Goal: Task Accomplishment & Management: Manage account settings

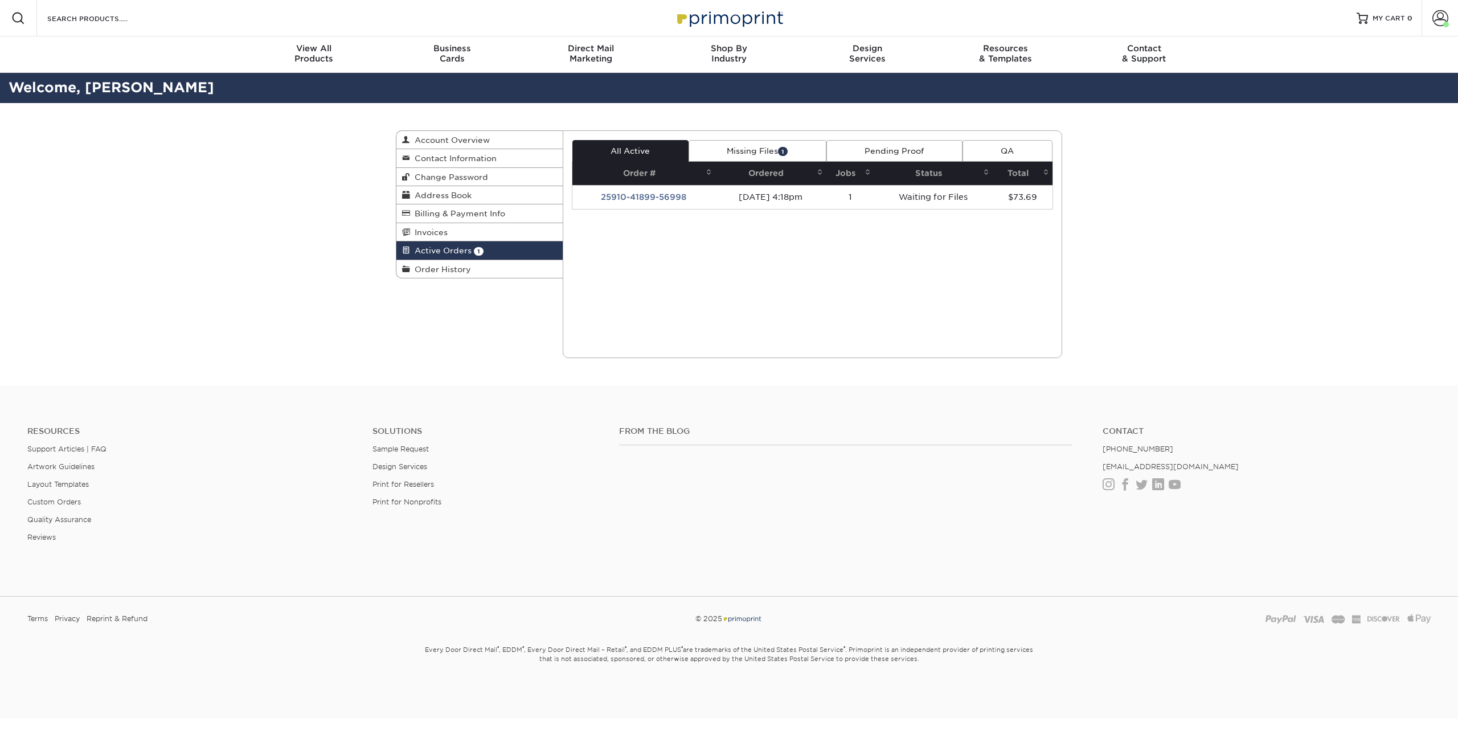
click at [483, 251] on link "Active Orders 1" at bounding box center [479, 250] width 166 height 18
click at [777, 153] on link "Missing Files 1" at bounding box center [757, 151] width 138 height 22
click at [785, 153] on span "1" at bounding box center [783, 151] width 10 height 9
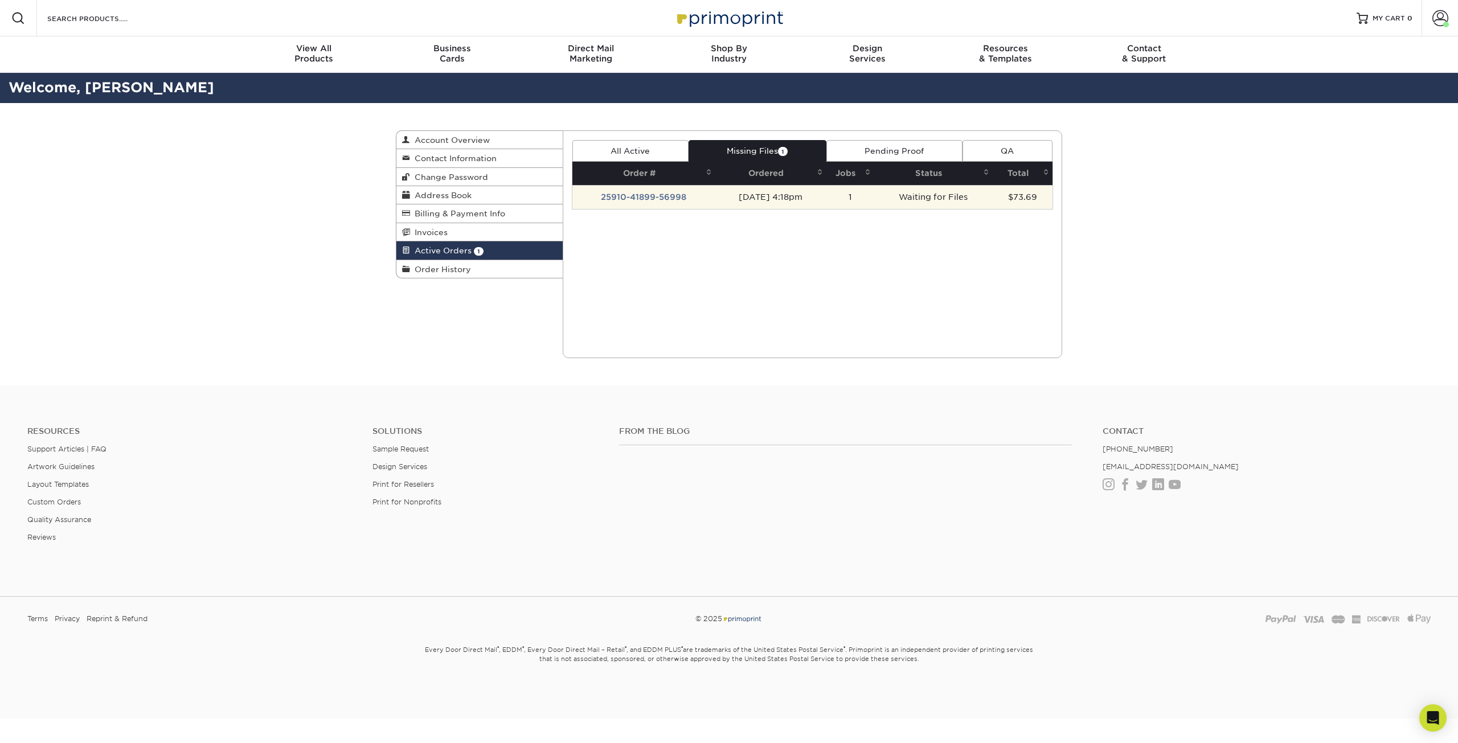
click at [645, 196] on td "25910-41899-56998" at bounding box center [643, 197] width 143 height 24
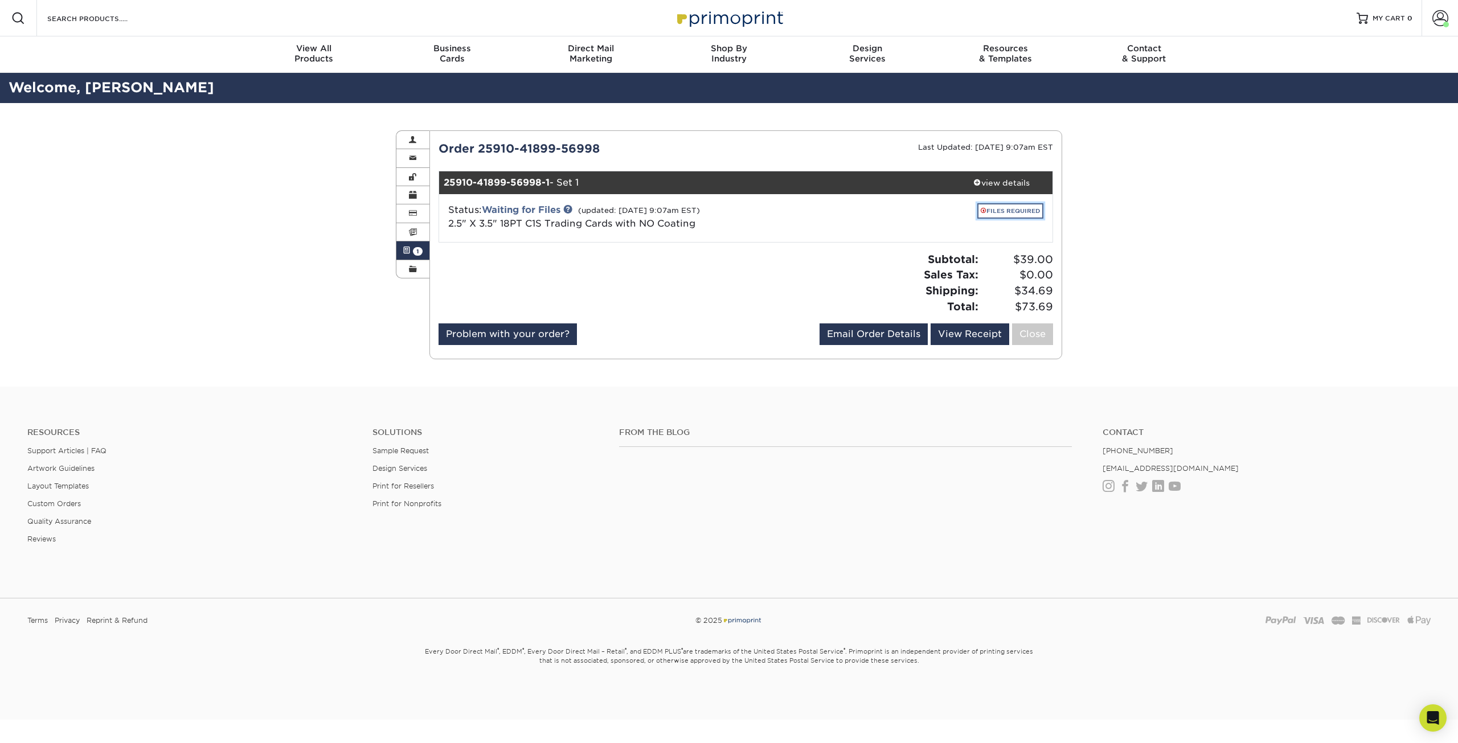
click at [1010, 212] on link "FILES REQUIRED" at bounding box center [1010, 210] width 66 height 15
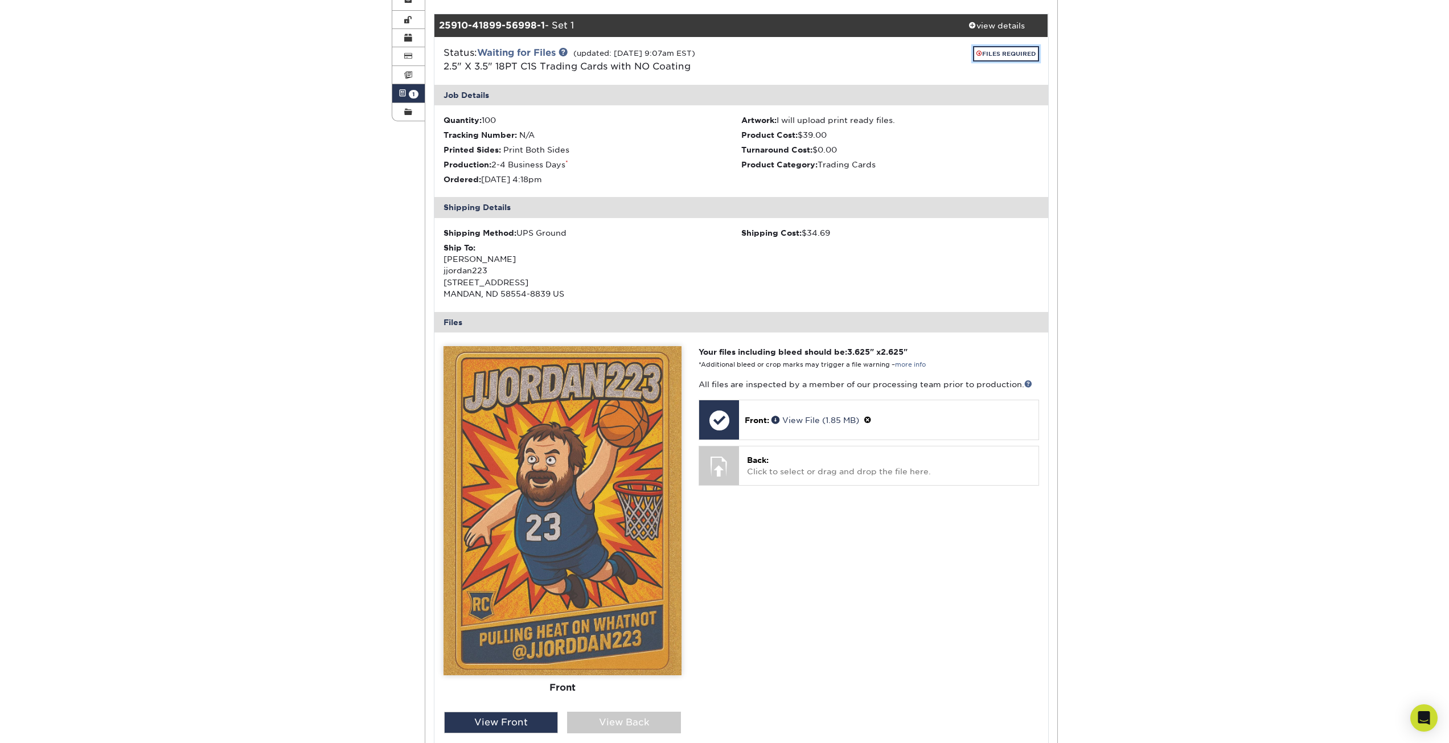
scroll to position [171, 0]
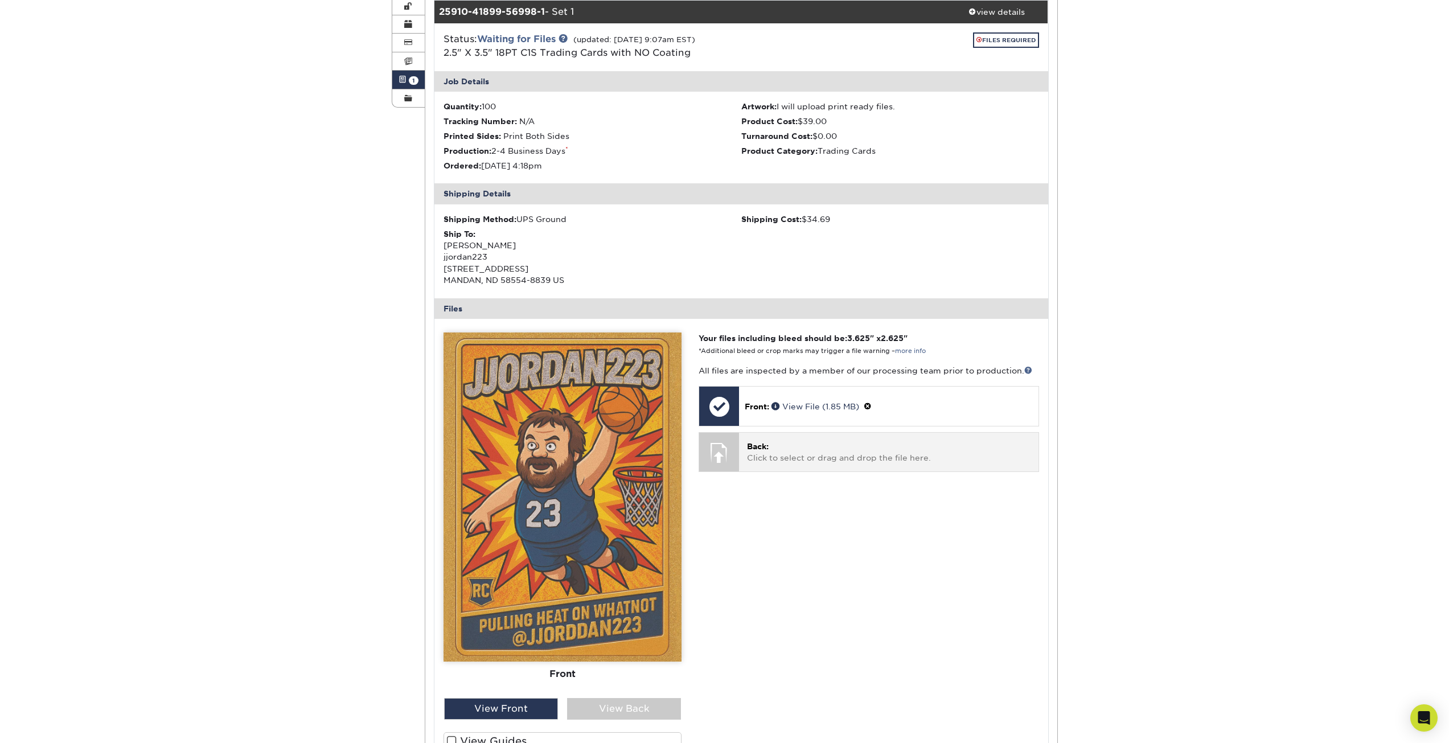
click at [777, 454] on p "Back: Click to select or drag and drop the file here." at bounding box center [888, 452] width 283 height 23
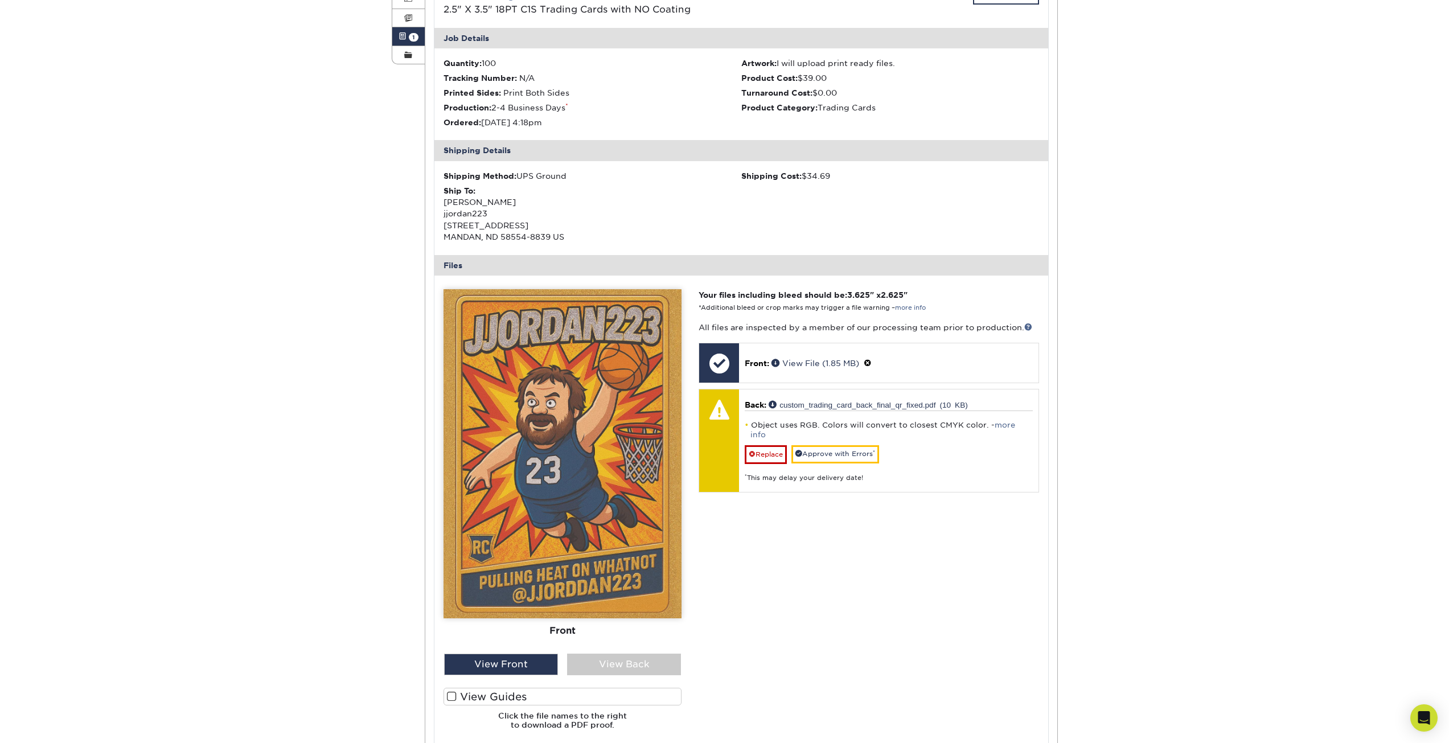
scroll to position [342, 0]
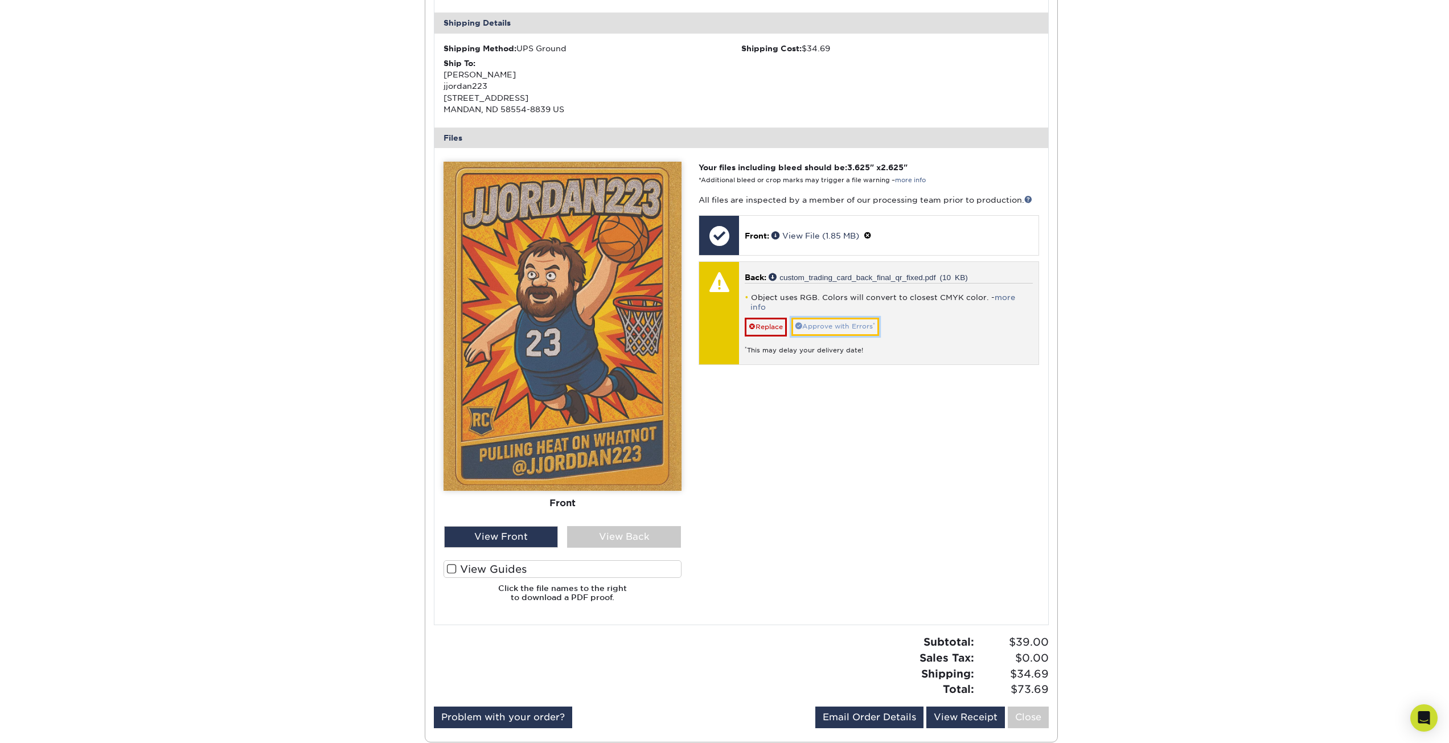
click at [833, 318] on link "Approve with Errors *" at bounding box center [836, 327] width 88 height 18
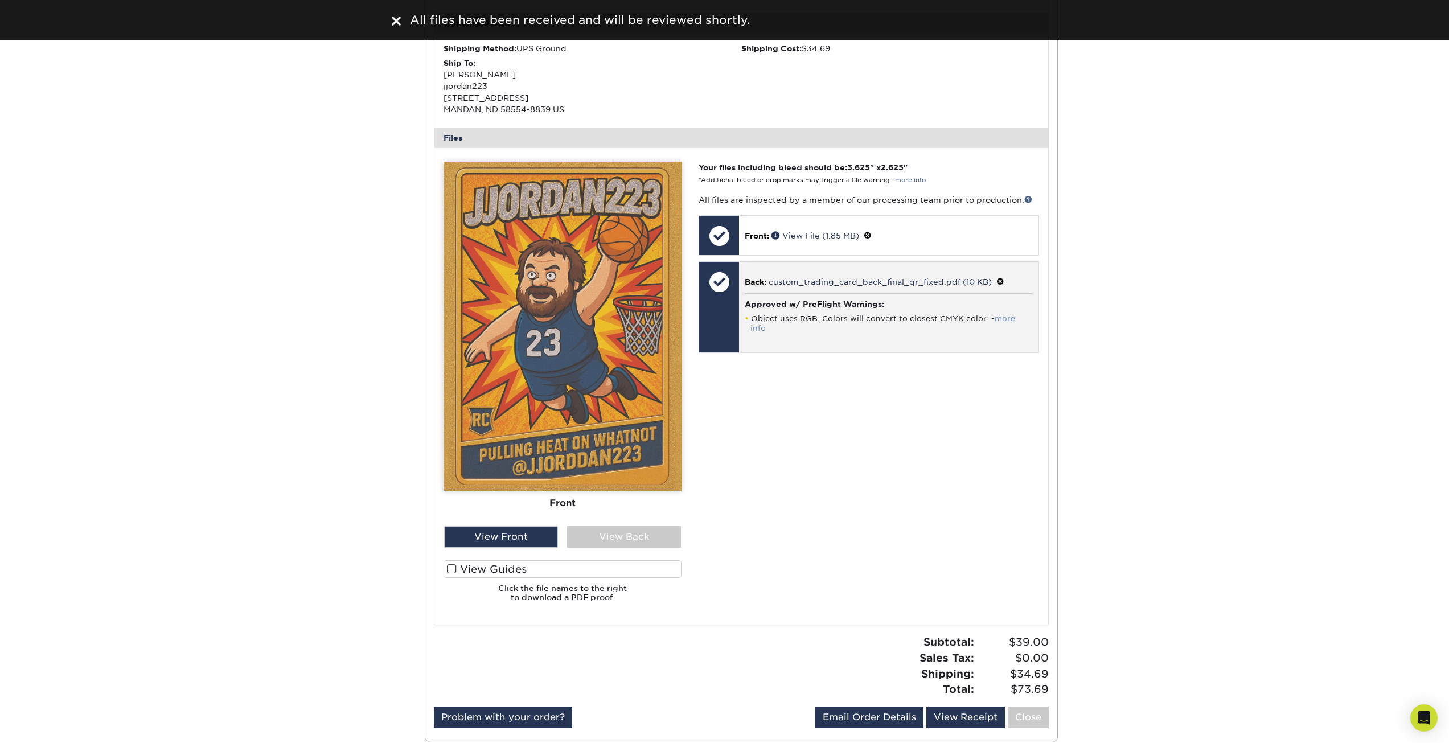
click at [1006, 315] on link "more info" at bounding box center [883, 323] width 265 height 18
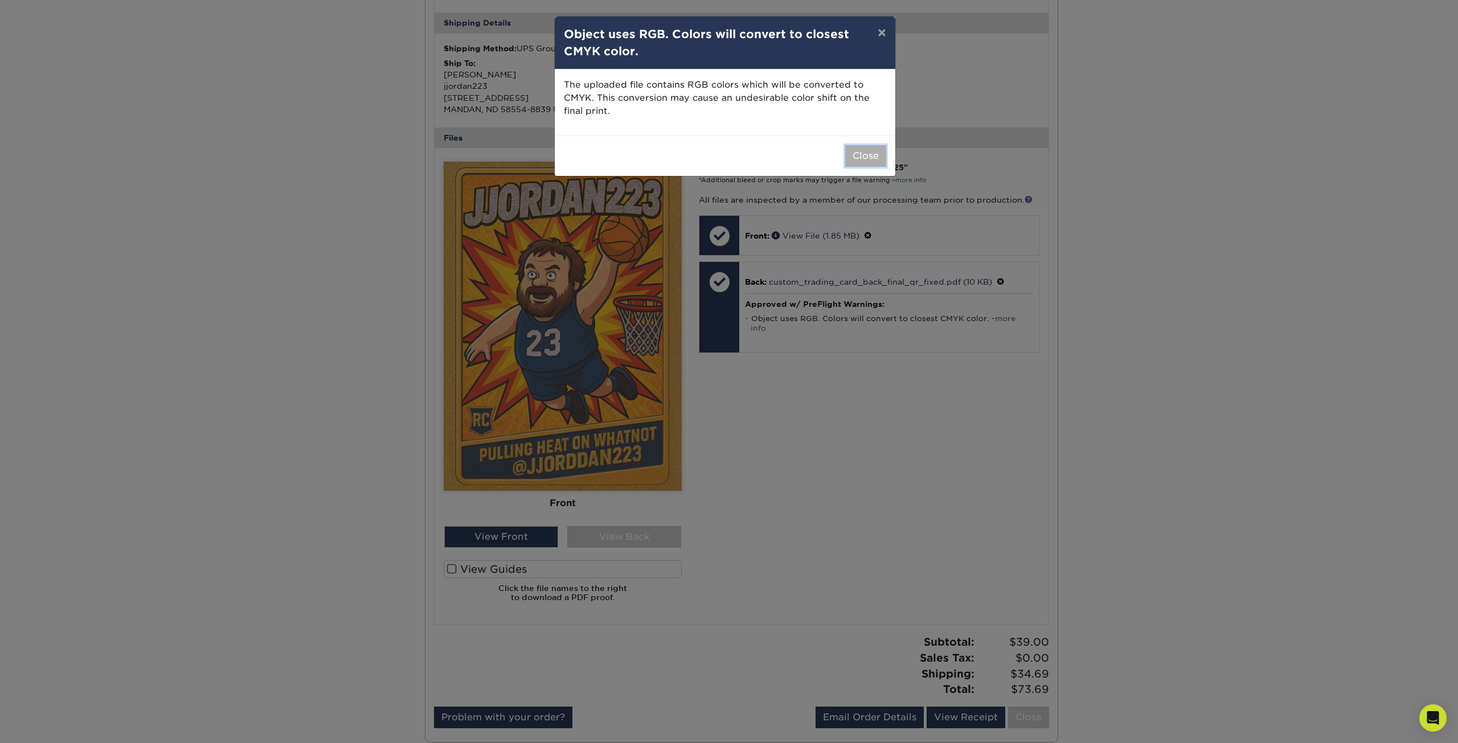
click at [849, 157] on button "Close" at bounding box center [865, 156] width 41 height 22
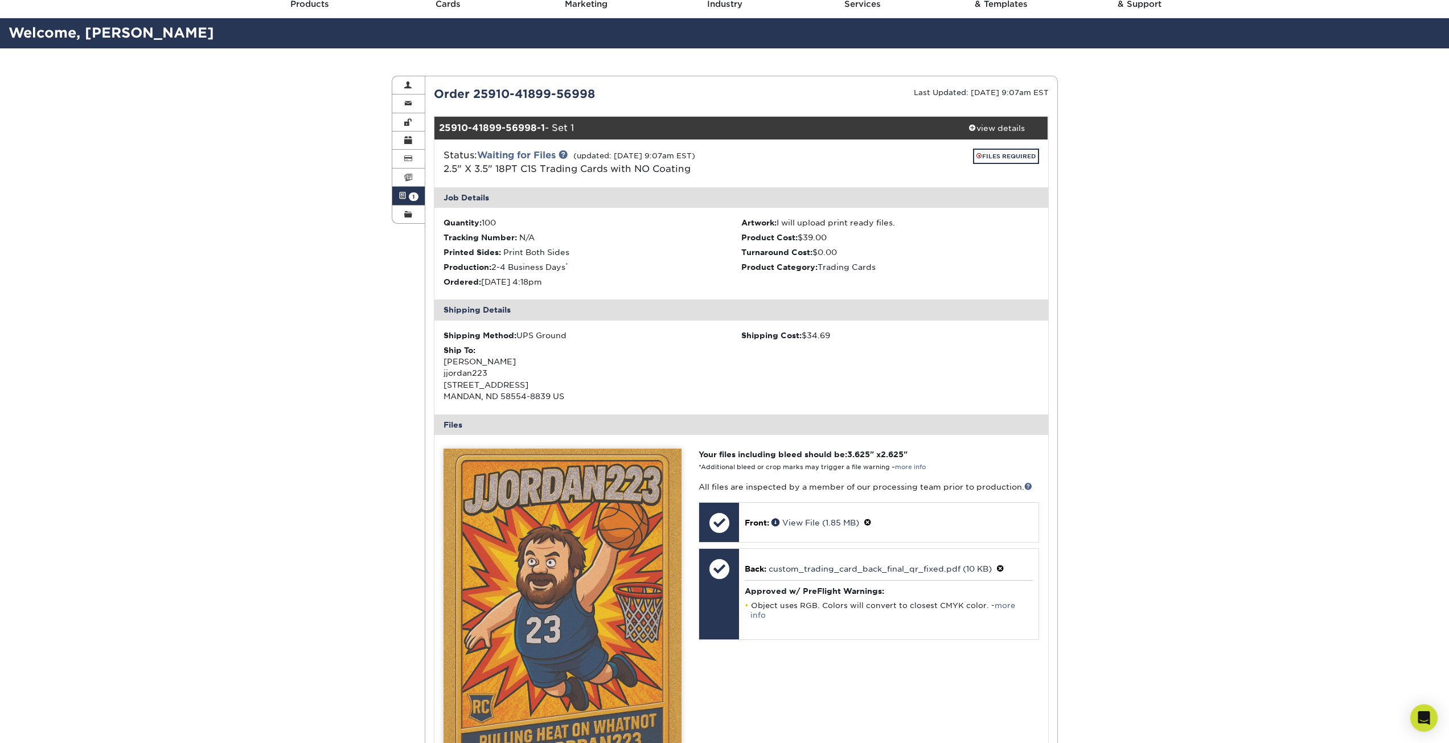
scroll to position [0, 0]
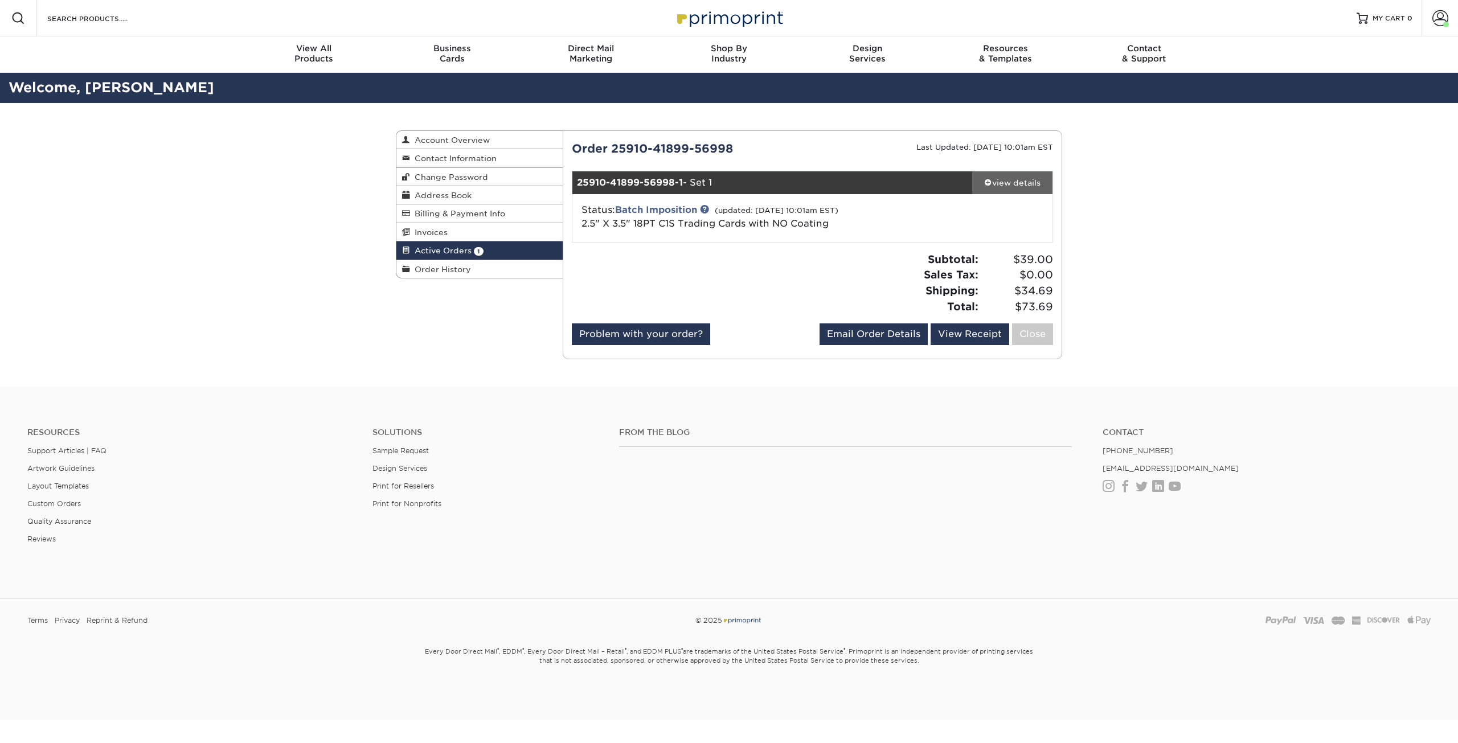
click at [1015, 186] on div "view details" at bounding box center [1012, 182] width 80 height 11
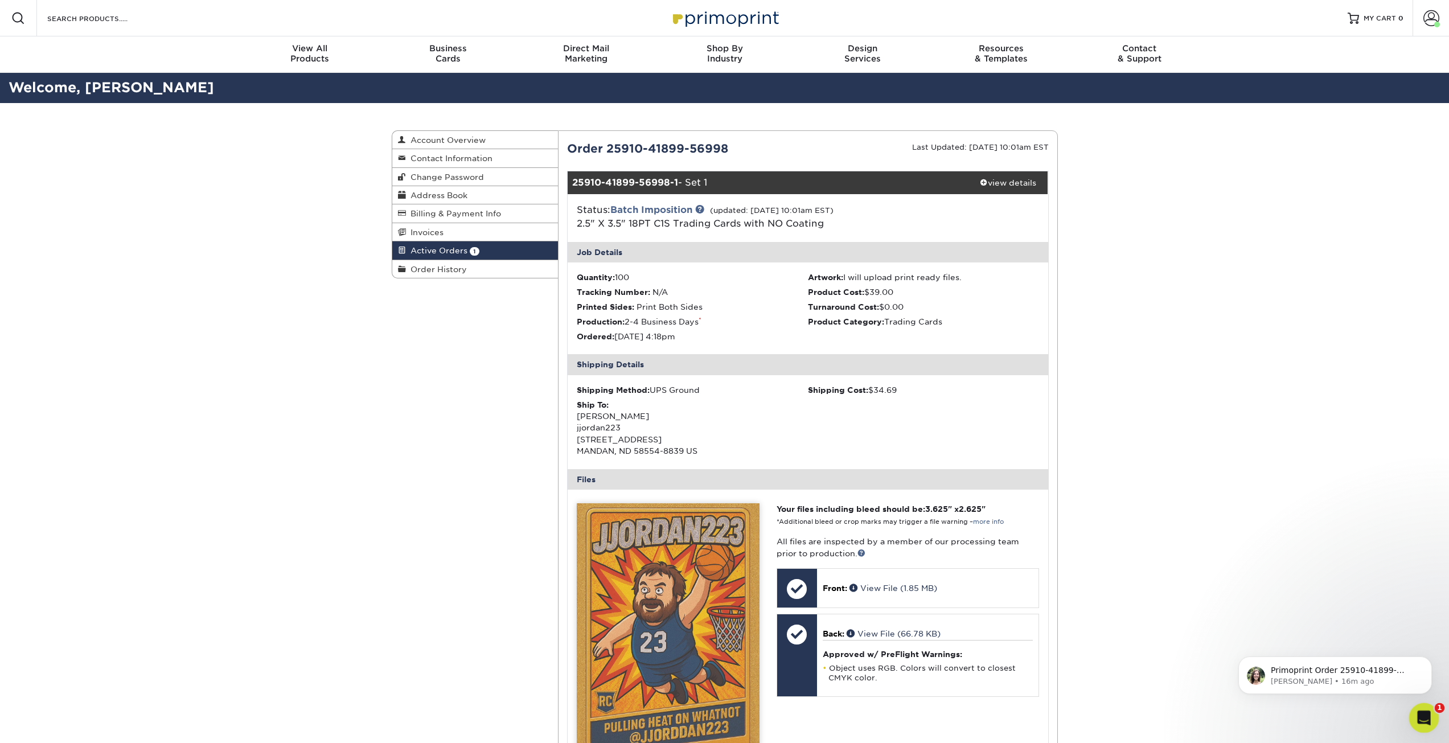
click at [1418, 710] on icon "Open Intercom Messenger" at bounding box center [1422, 716] width 19 height 19
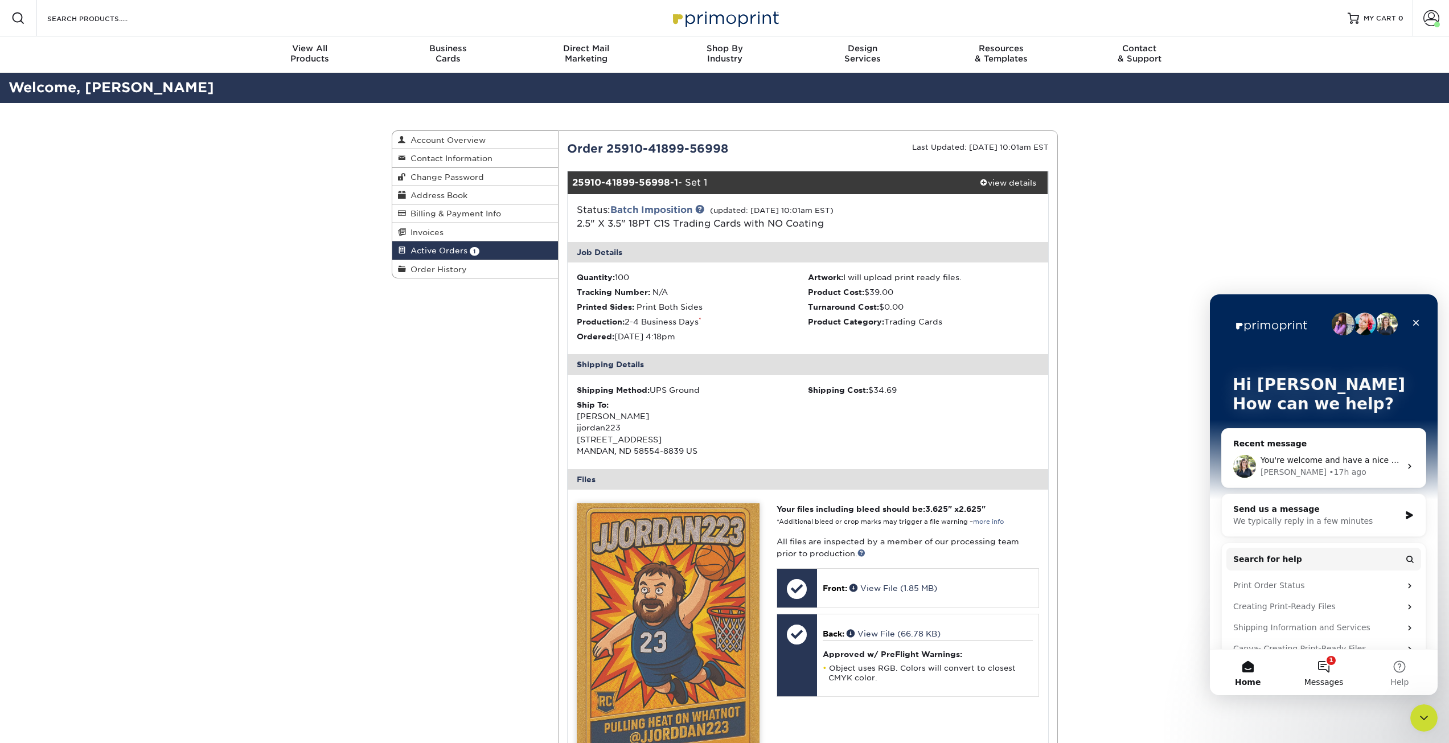
click at [1326, 671] on button "1 Messages" at bounding box center [1324, 673] width 76 height 46
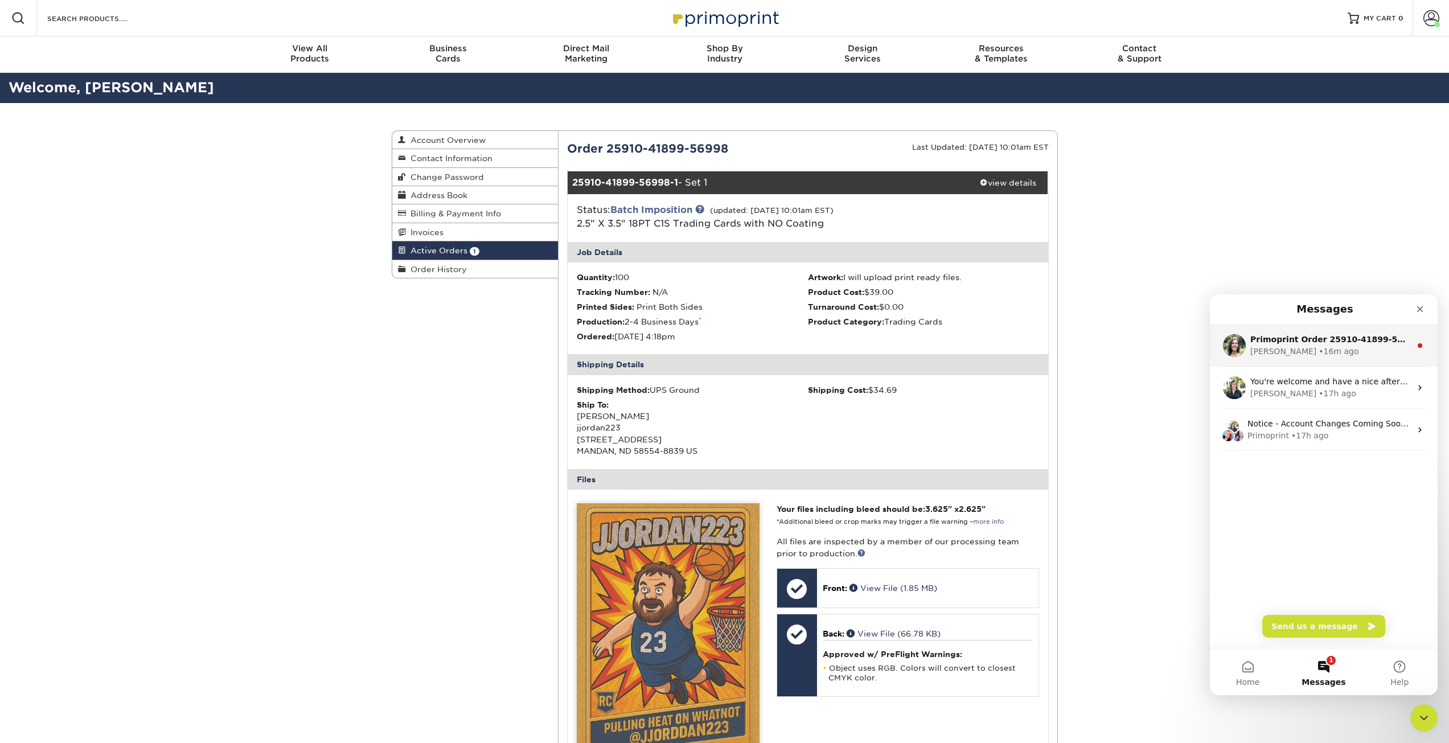
click at [1250, 345] on div "Primoprint Order 25910-41899-56998 Hello! Thank you for placing your print orde…" at bounding box center [1324, 346] width 228 height 42
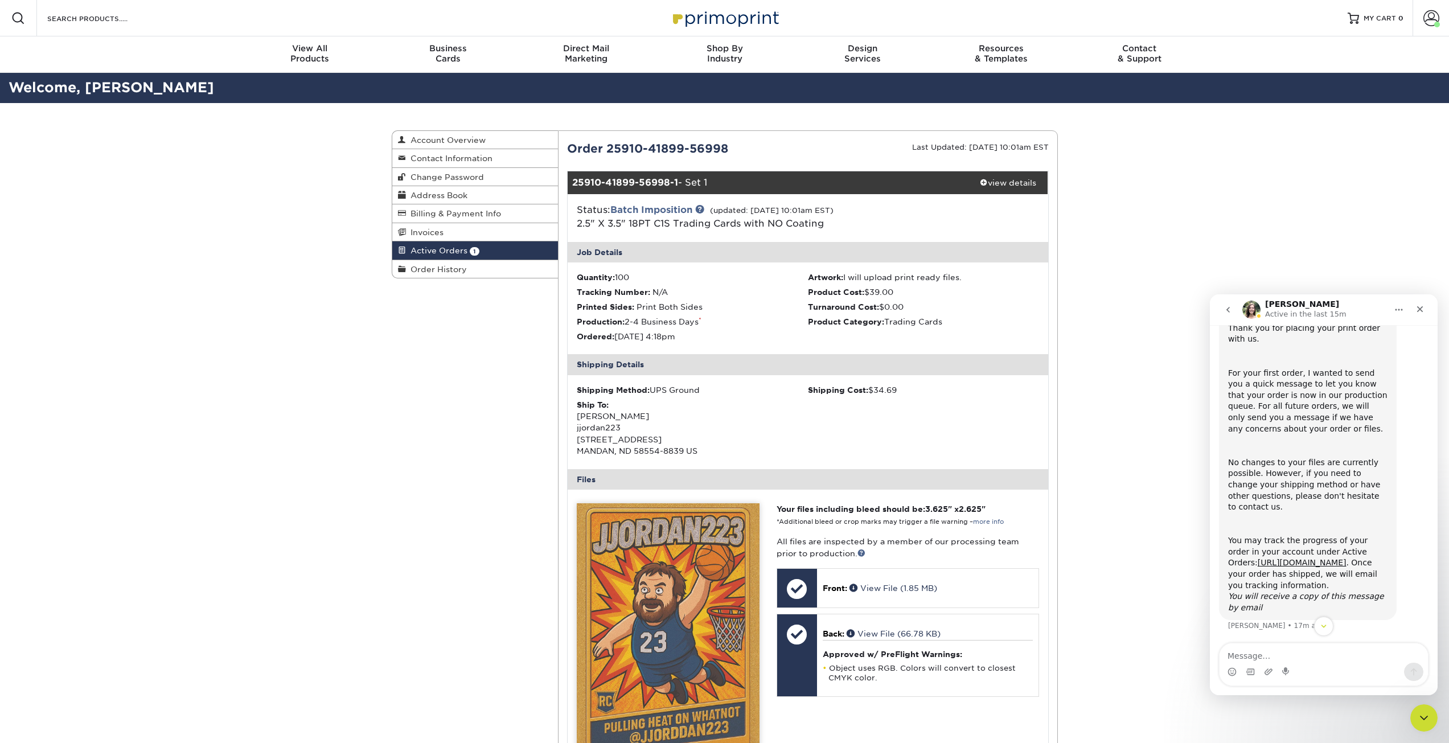
scroll to position [95, 0]
click at [1420, 310] on icon "Close" at bounding box center [1420, 309] width 6 height 6
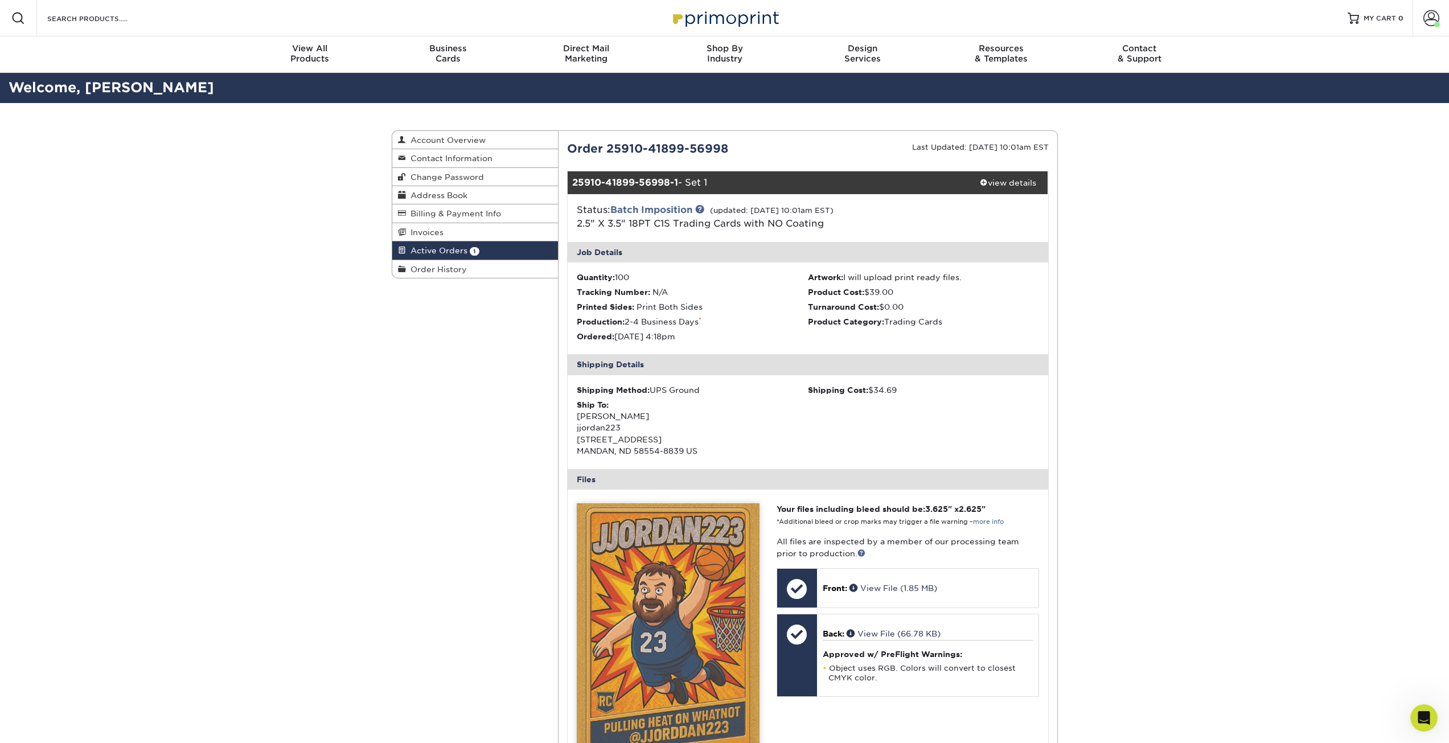
click at [1281, 437] on div "Active Orders Account Overview Contact Information Change Password Address Book…" at bounding box center [724, 569] width 1449 height 933
click at [703, 210] on link at bounding box center [699, 208] width 9 height 9
